Goal: Information Seeking & Learning: Learn about a topic

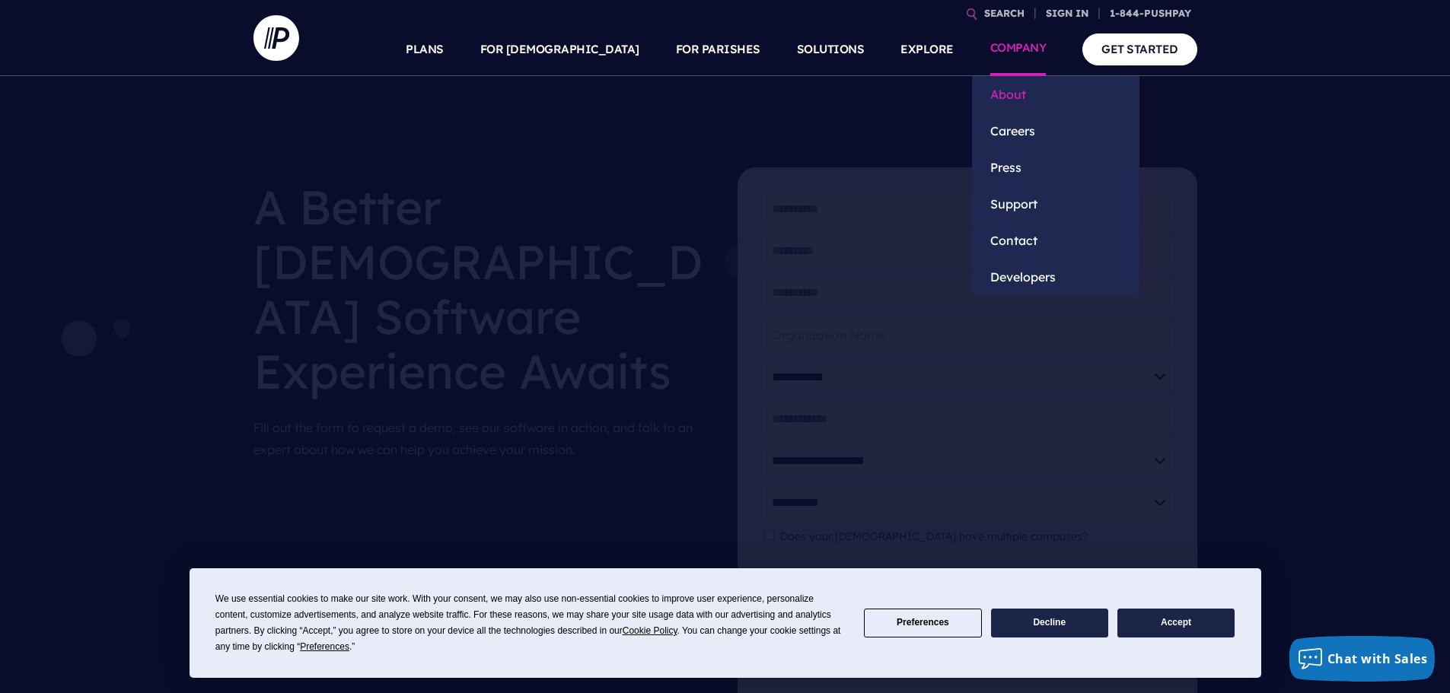
click at [1011, 92] on link "About" at bounding box center [1055, 94] width 167 height 37
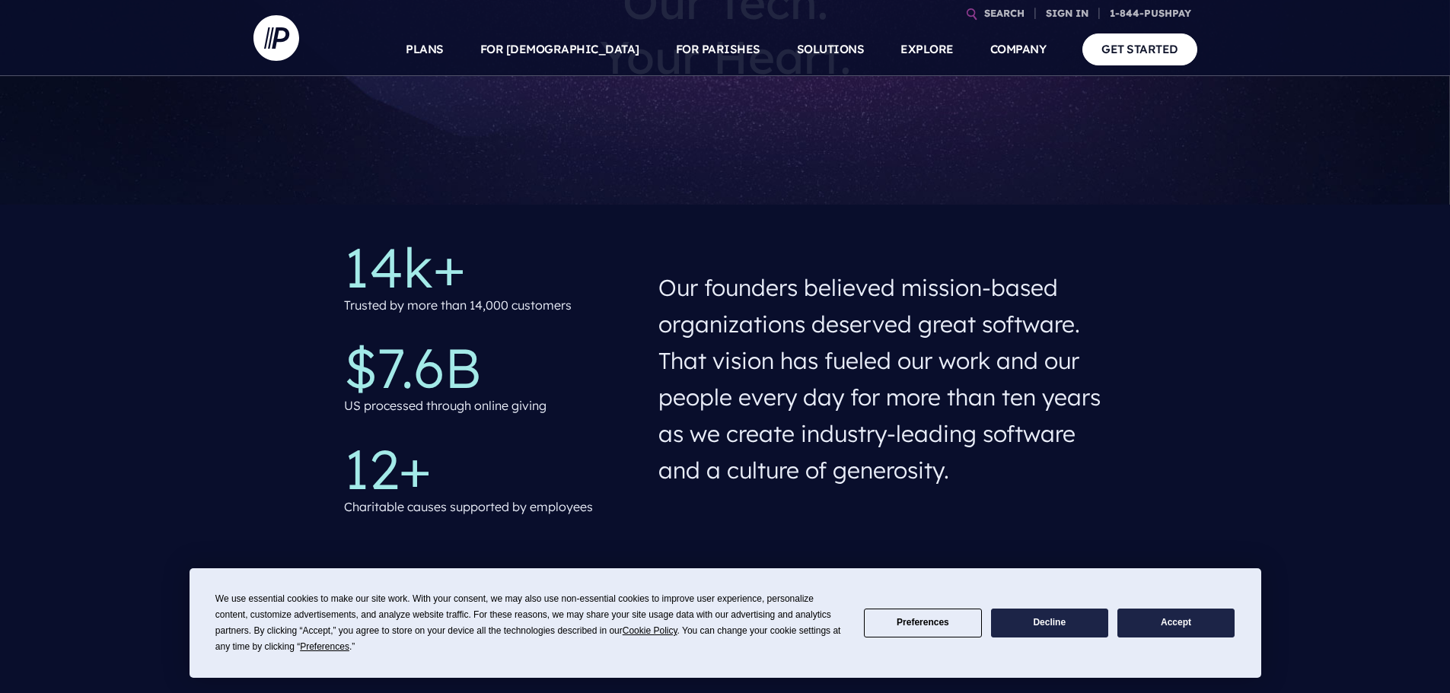
scroll to position [381, 0]
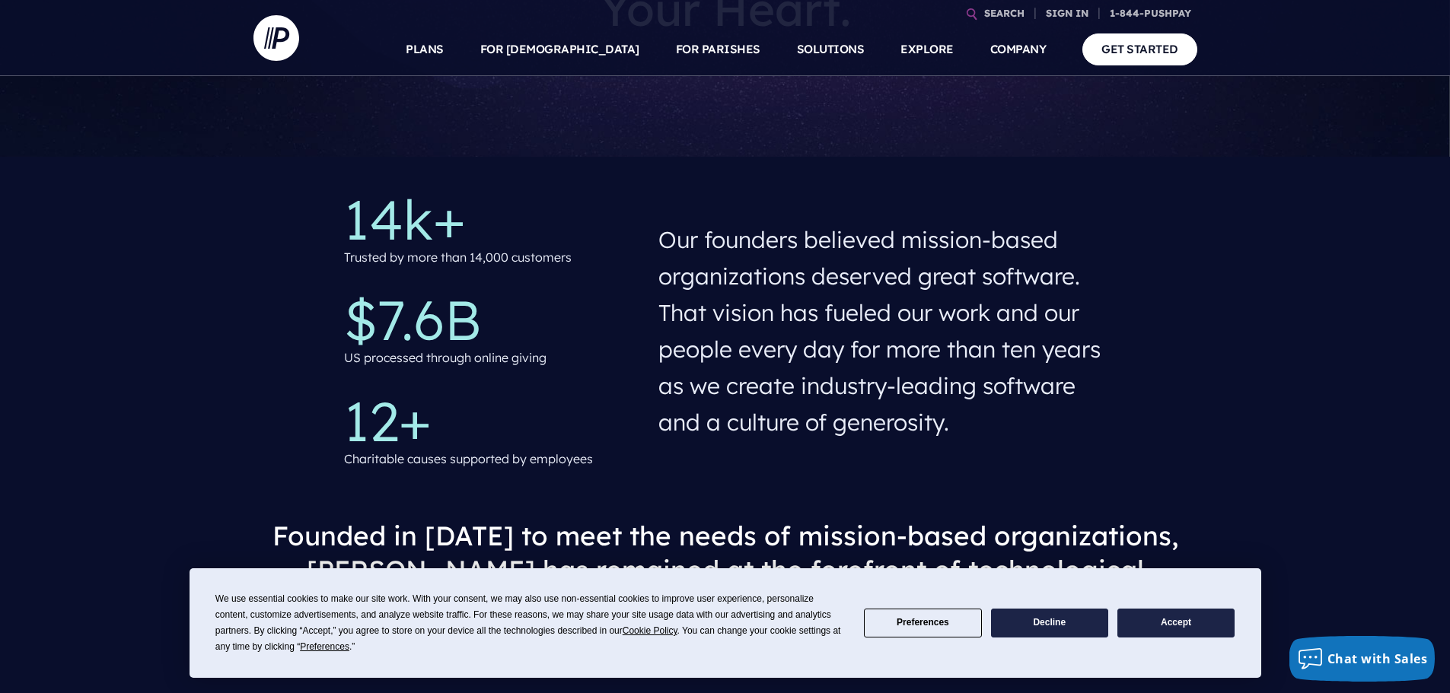
drag, startPoint x: 1066, startPoint y: 620, endPoint x: 1064, endPoint y: 554, distance: 65.5
click at [1065, 616] on button "Decline" at bounding box center [1049, 624] width 117 height 30
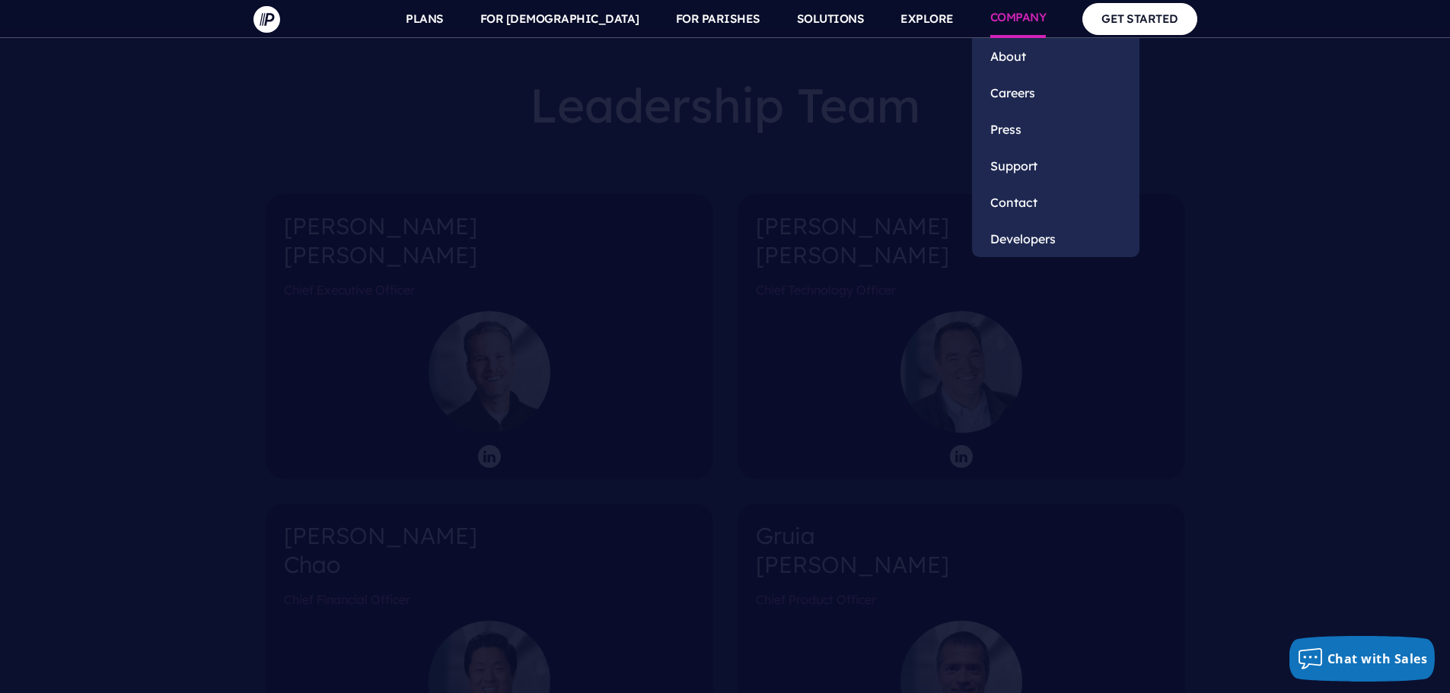
scroll to position [1446, 0]
